Goal: Use online tool/utility: Utilize a website feature to perform a specific function

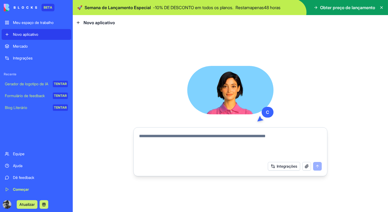
click at [26, 85] on font "Gerador de logotipo de IA" at bounding box center [26, 84] width 43 height 5
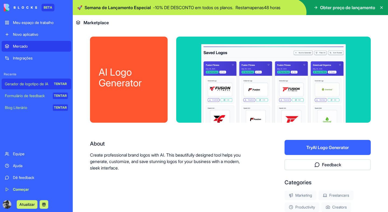
click at [306, 147] on button "Try AI Logo Generator" at bounding box center [328, 147] width 86 height 15
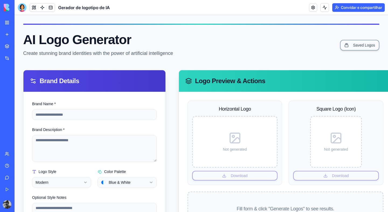
click at [203, 57] on div "AI Logo Generator Create stunning brand identities with the power of artificial…" at bounding box center [201, 45] width 356 height 24
